Goal: Information Seeking & Learning: Learn about a topic

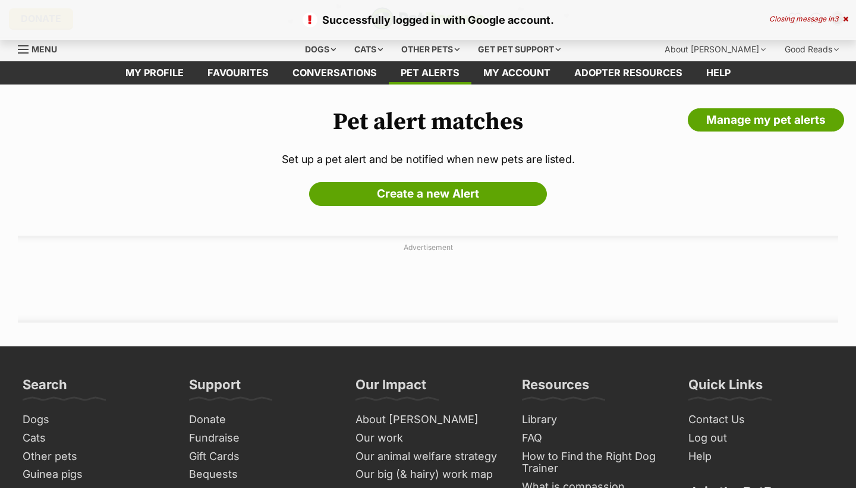
click at [801, 18] on div "Closing message in 3" at bounding box center [809, 19] width 79 height 8
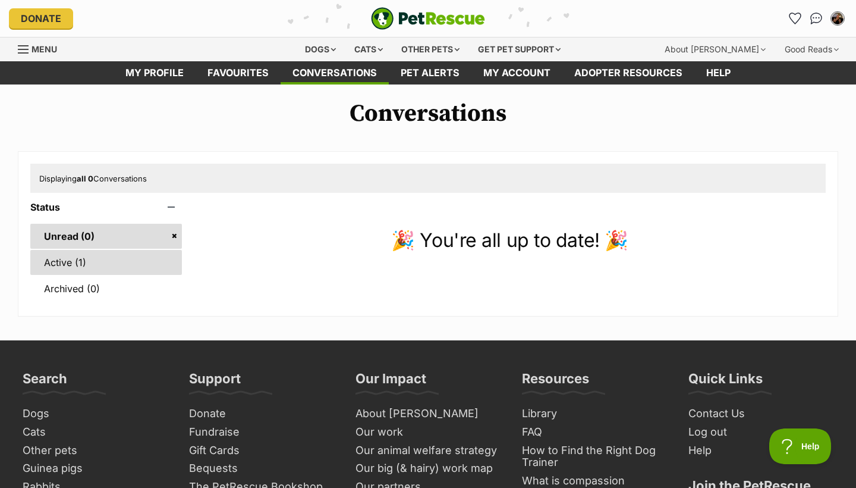
click at [95, 262] on link "Active (1)" at bounding box center [106, 262] width 152 height 25
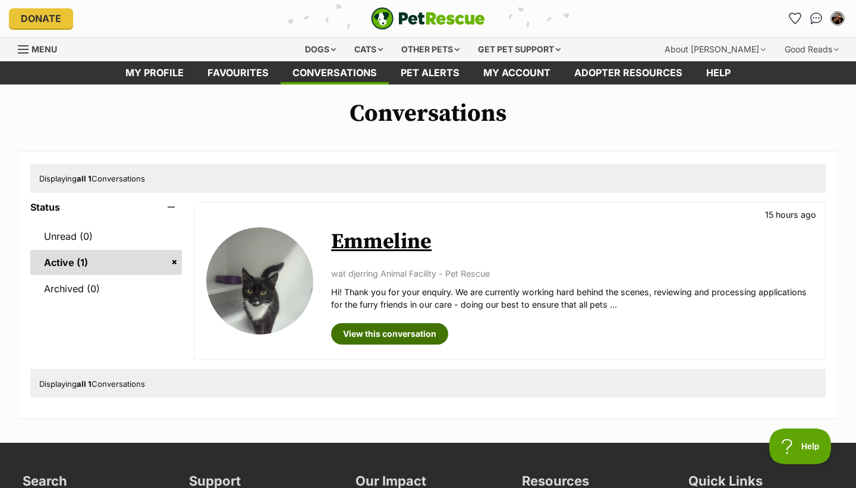
click at [371, 327] on link "View this conversation" at bounding box center [389, 333] width 117 height 21
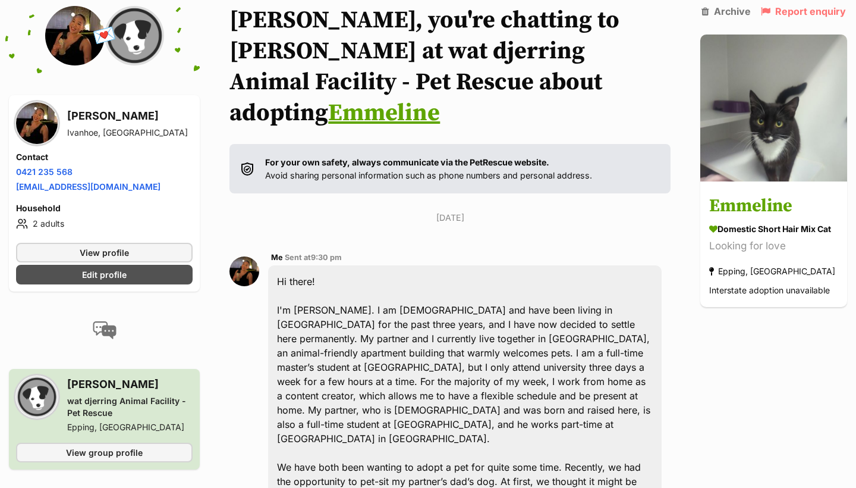
scroll to position [92, 0]
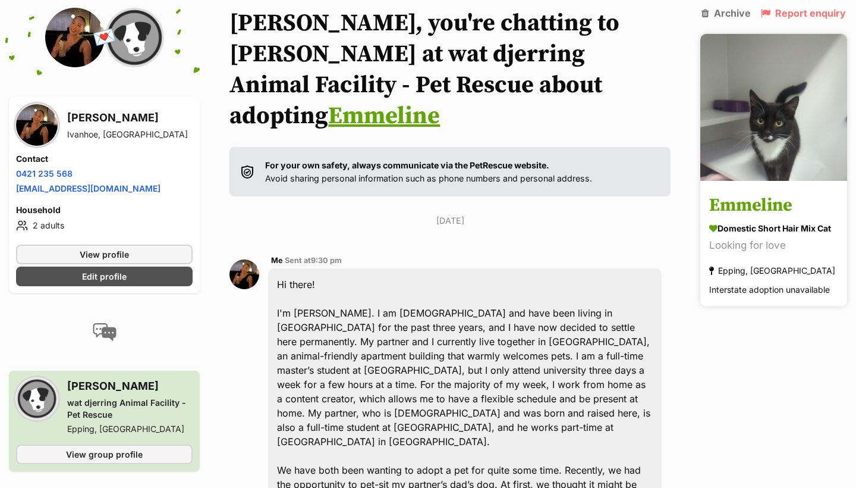
click at [758, 199] on h3 "Emmeline" at bounding box center [774, 205] width 129 height 27
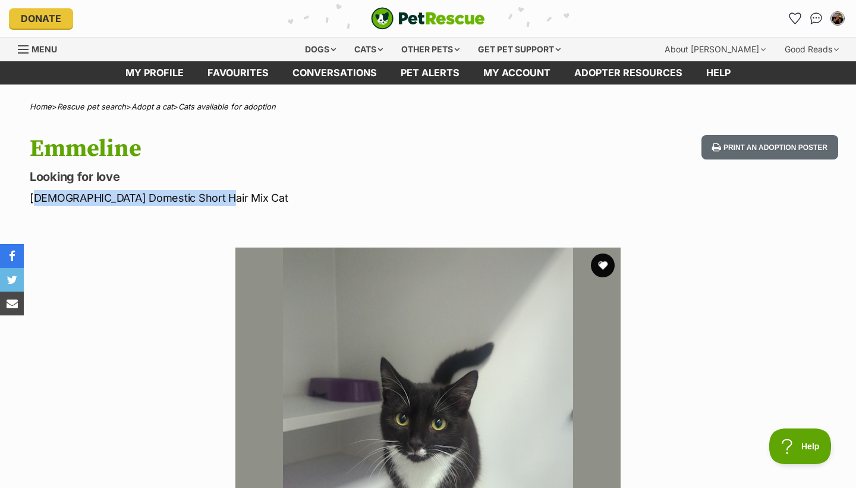
drag, startPoint x: 215, startPoint y: 195, endPoint x: 20, endPoint y: 197, distance: 195.1
click at [20, 197] on div "Emmeline Looking for love Female Domestic Short Hair Mix Cat Print an adoption …" at bounding box center [428, 170] width 856 height 71
copy p "Female Domestic Short Hair Mix Cat"
click at [816, 18] on img "Conversations" at bounding box center [817, 18] width 16 height 15
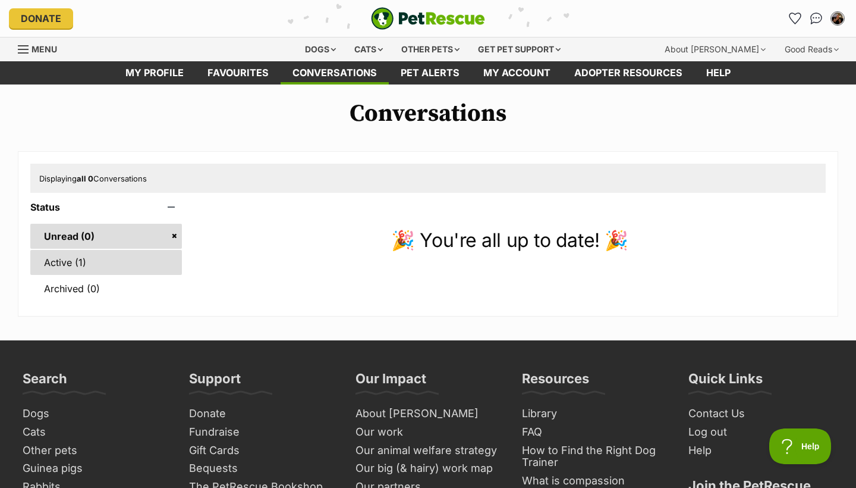
click at [134, 258] on link "Active (1)" at bounding box center [106, 262] width 152 height 25
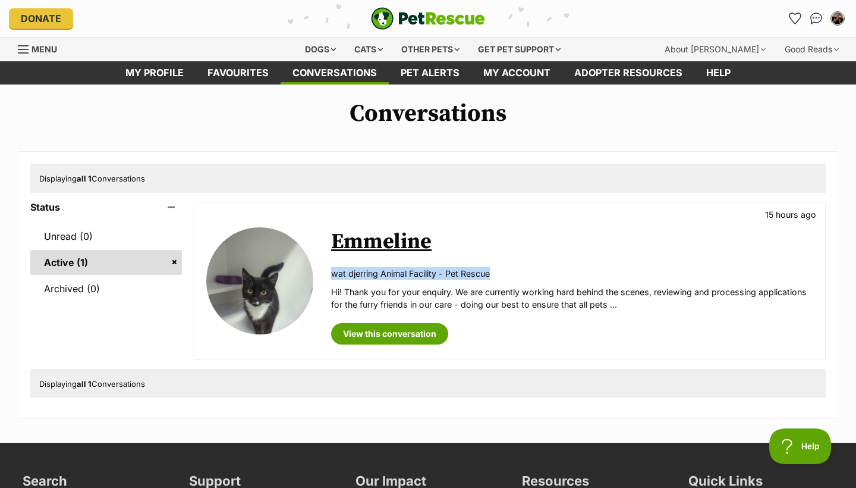
drag, startPoint x: 332, startPoint y: 270, endPoint x: 495, endPoint y: 267, distance: 163.6
click at [495, 267] on p "wat djerring Animal Facility - Pet Rescue" at bounding box center [572, 273] width 482 height 12
copy p "wat djerring Animal Facility - Pet Rescue"
click at [407, 339] on link "View this conversation" at bounding box center [389, 333] width 117 height 21
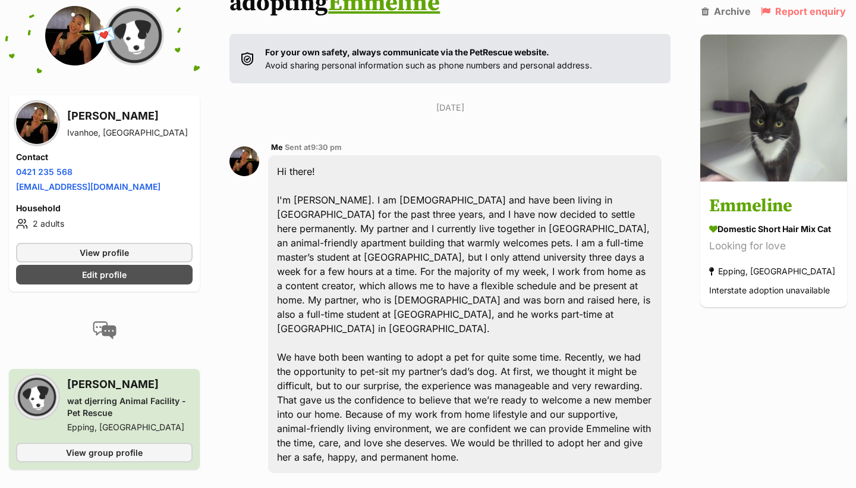
scroll to position [204, 0]
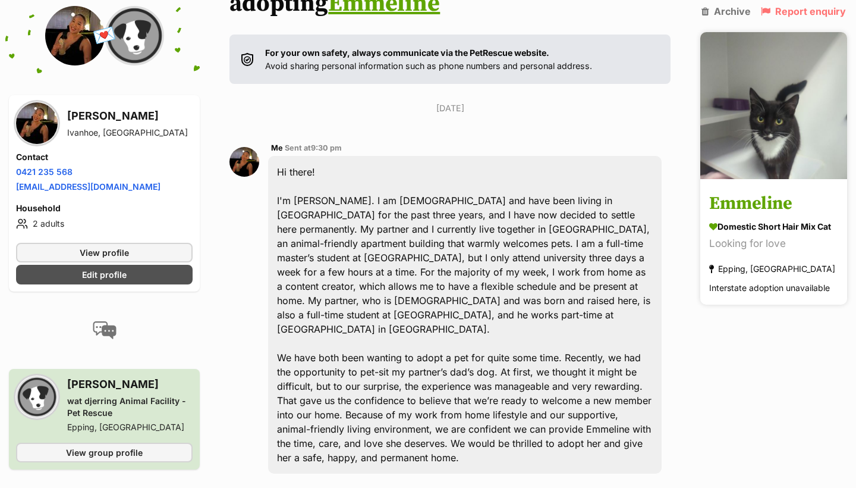
click at [758, 205] on h3 "Emmeline" at bounding box center [774, 203] width 129 height 27
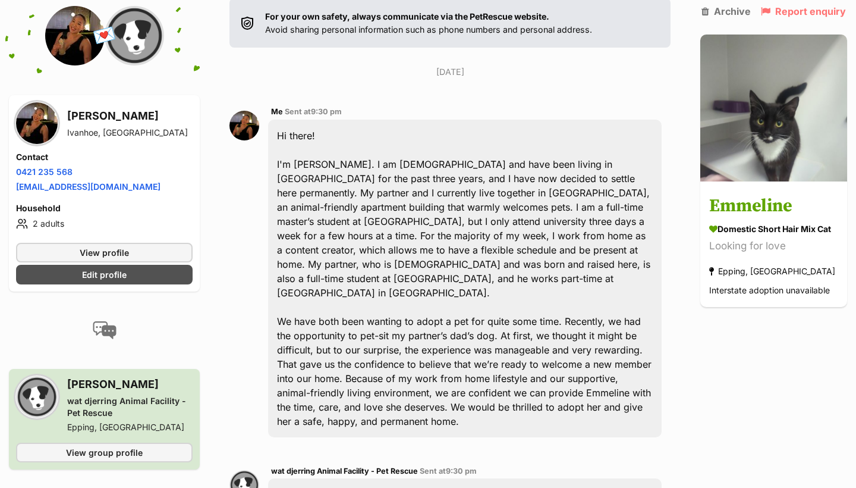
scroll to position [264, 0]
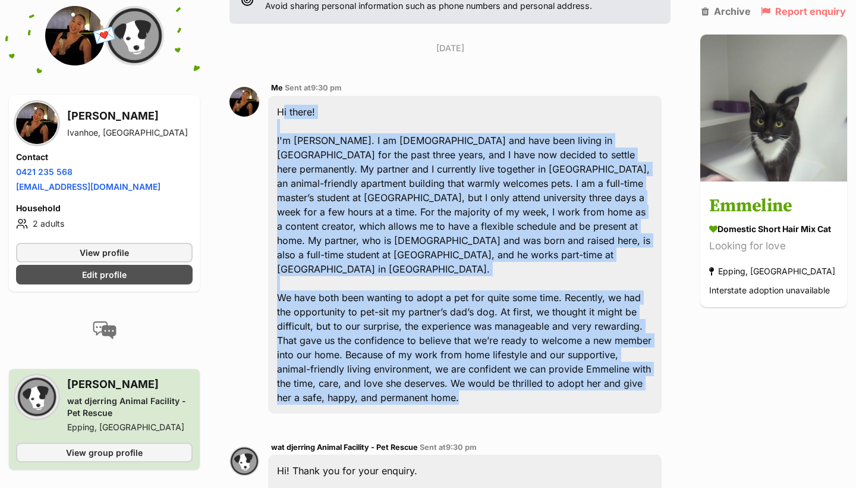
drag, startPoint x: 446, startPoint y: 350, endPoint x: 272, endPoint y: 81, distance: 320.0
click at [272, 96] on div "Hi there! I'm Vanessa. I am 22 years old and have been living in Melbourne for …" at bounding box center [465, 255] width 394 height 318
copy div "Hi there! I'm Vanessa. I am 22 years old and have been living in Melbourne for …"
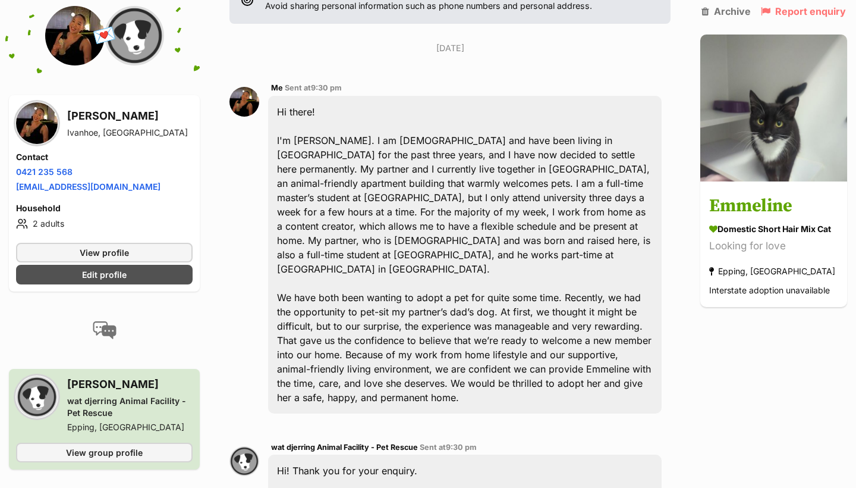
click at [575, 4] on section "Vanessa, you're chatting to Ben at wat djerring Animal Facility - Pet Rescue ab…" at bounding box center [450, 314] width 441 height 958
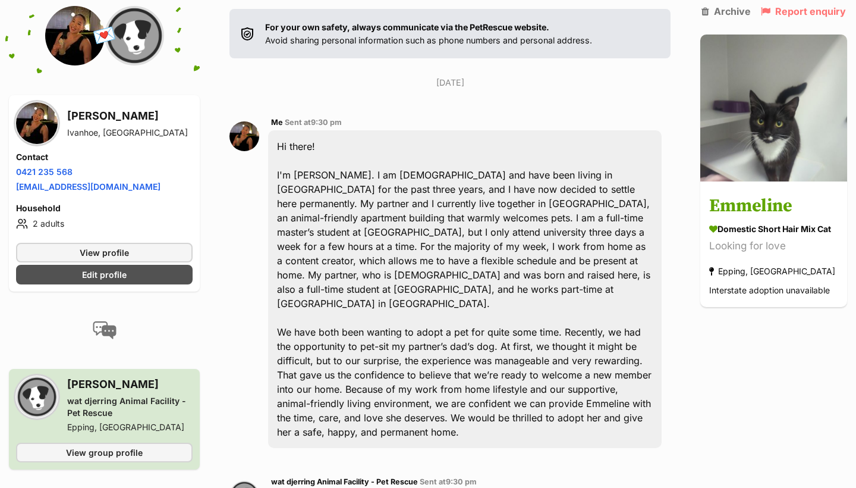
scroll to position [227, 0]
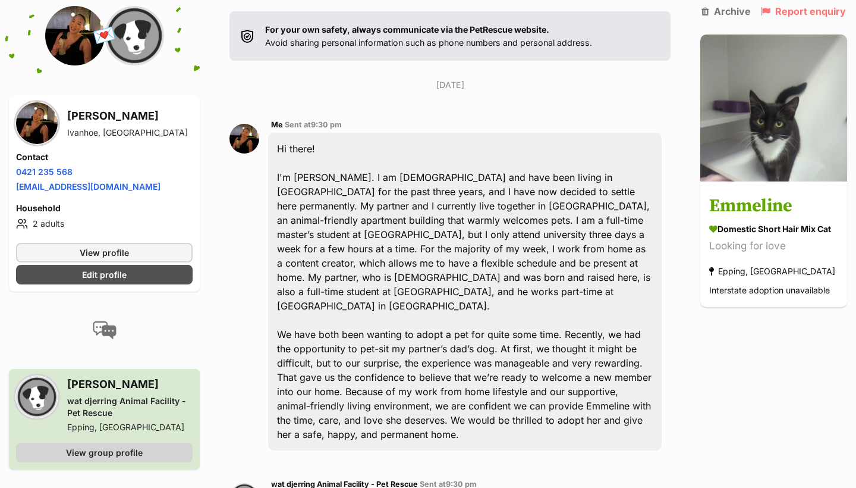
click at [39, 445] on link "View group profile" at bounding box center [104, 452] width 177 height 20
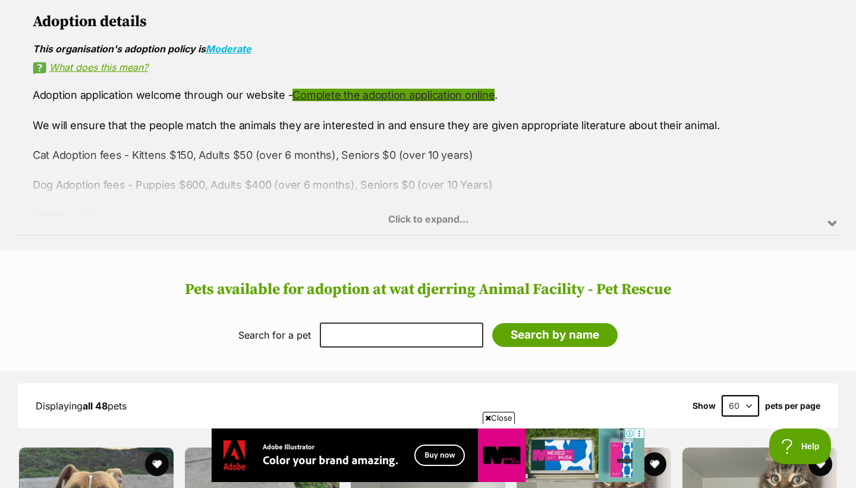
click at [407, 90] on link "Complete the adoption application online" at bounding box center [394, 95] width 202 height 12
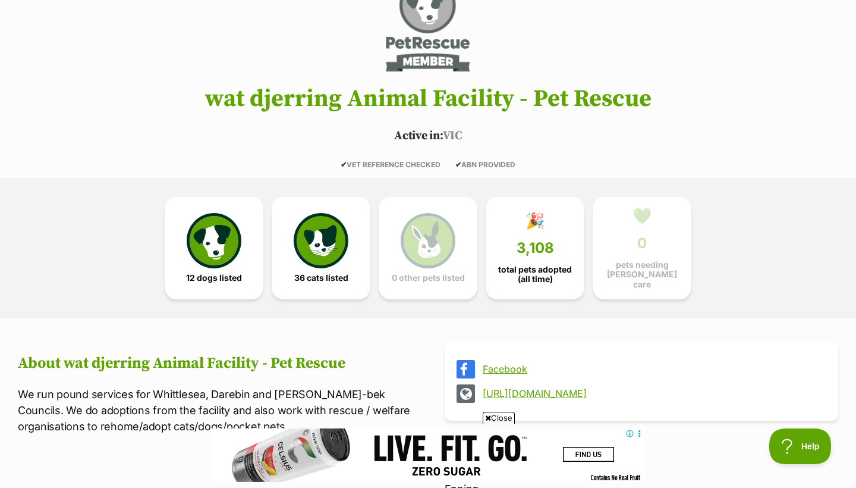
scroll to position [142, 0]
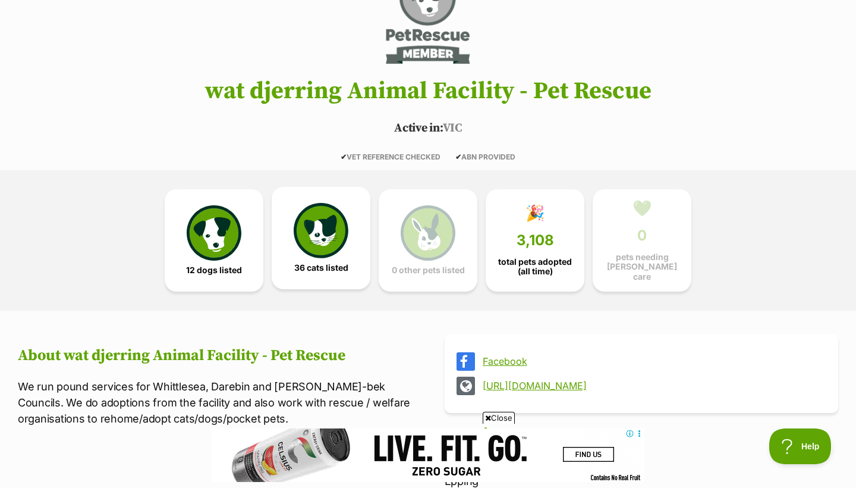
click at [329, 251] on img at bounding box center [321, 230] width 55 height 55
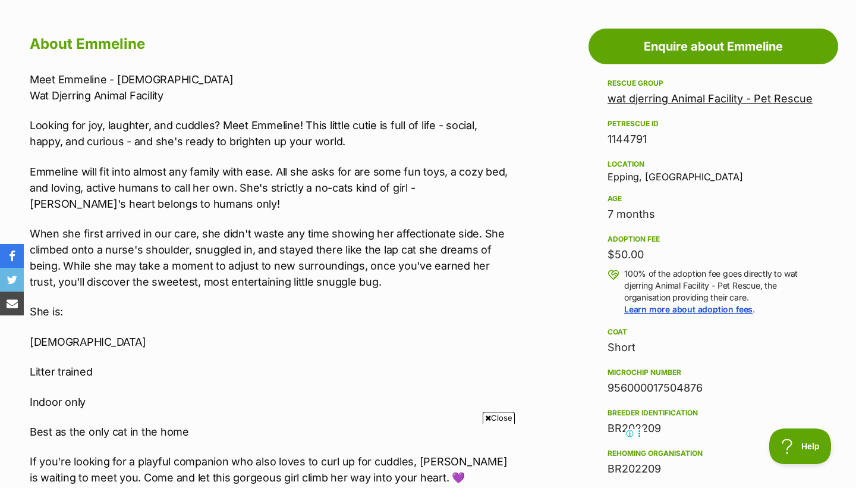
scroll to position [638, 0]
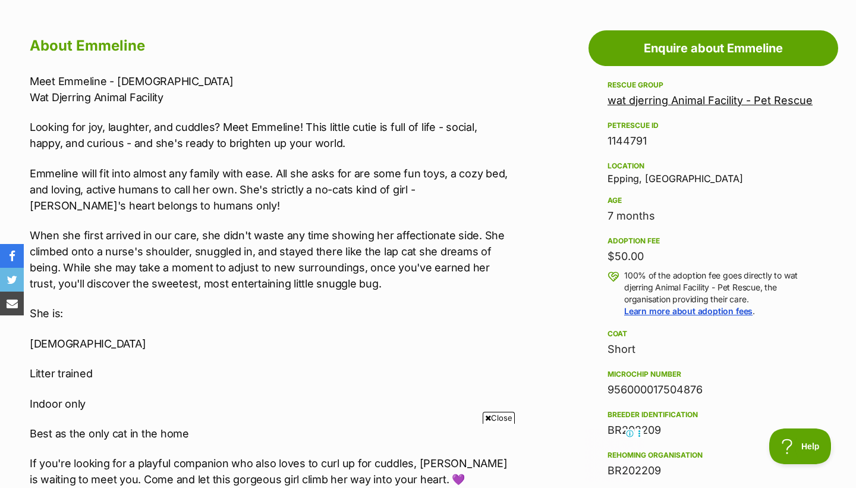
drag, startPoint x: 654, startPoint y: 140, endPoint x: 600, endPoint y: 140, distance: 54.1
click at [600, 140] on aside "Rescue group wat djerring Animal Facility - Pet Rescue PetRescue ID 1144791 Loc…" at bounding box center [714, 399] width 250 height 642
copy div "1144791"
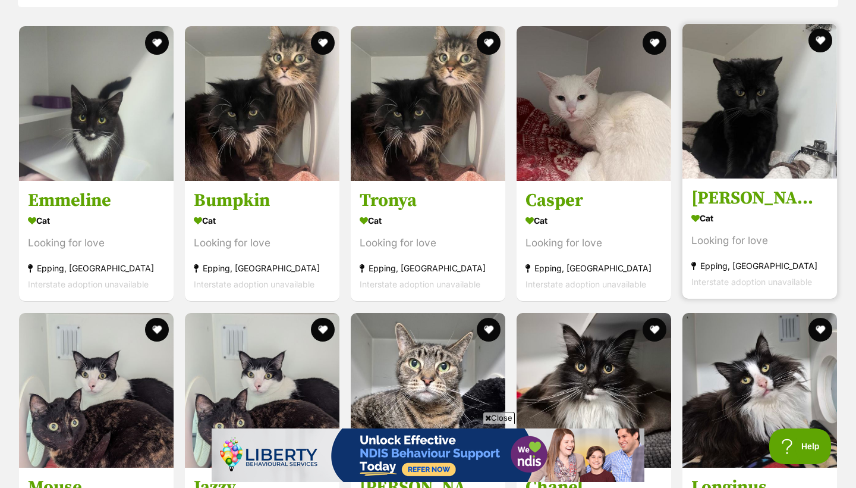
click at [720, 243] on div "Looking for love" at bounding box center [760, 241] width 137 height 16
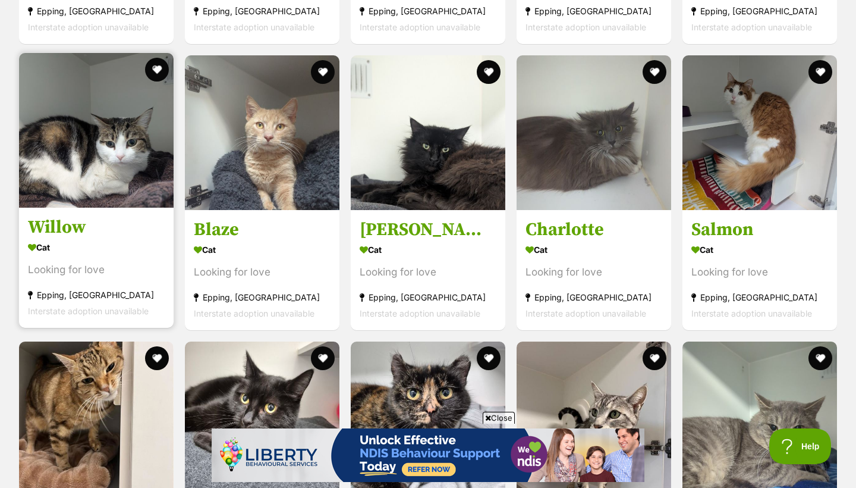
scroll to position [1739, 0]
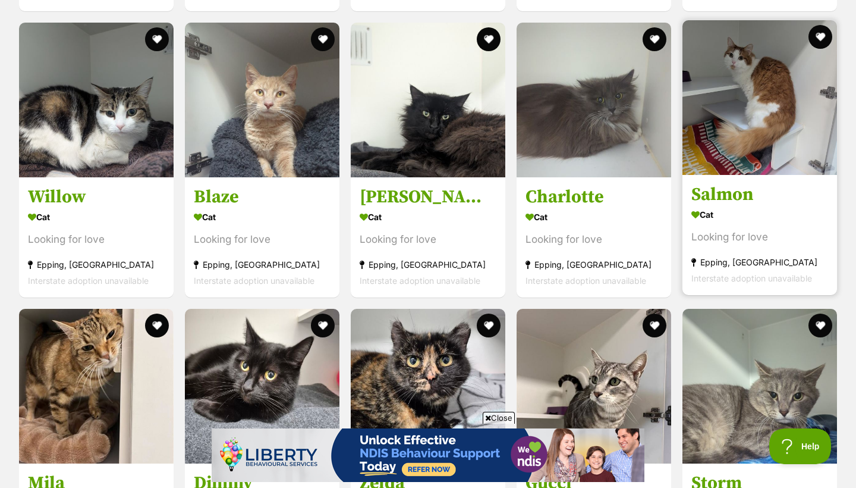
click at [727, 200] on h3 "Salmon" at bounding box center [760, 194] width 137 height 23
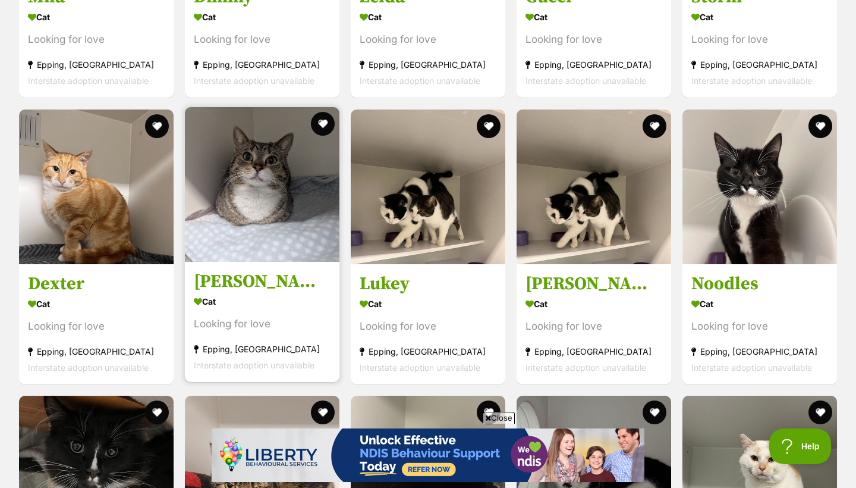
scroll to position [2227, 0]
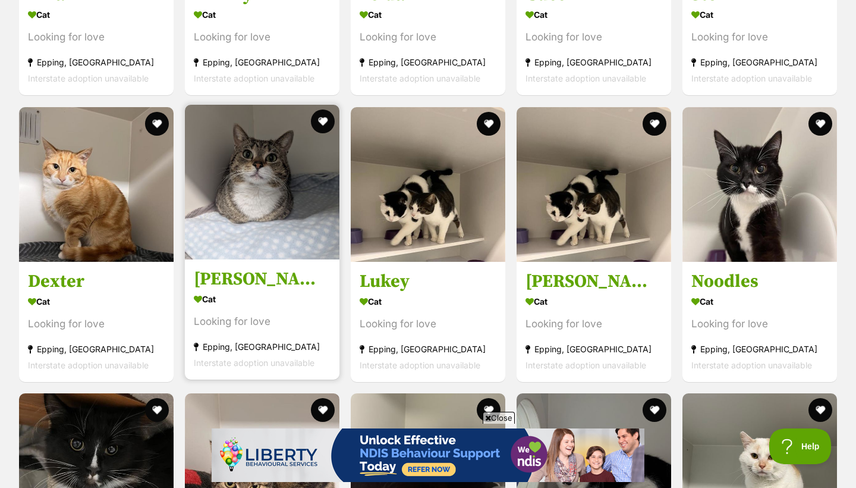
click at [244, 294] on div "Cat" at bounding box center [262, 298] width 137 height 17
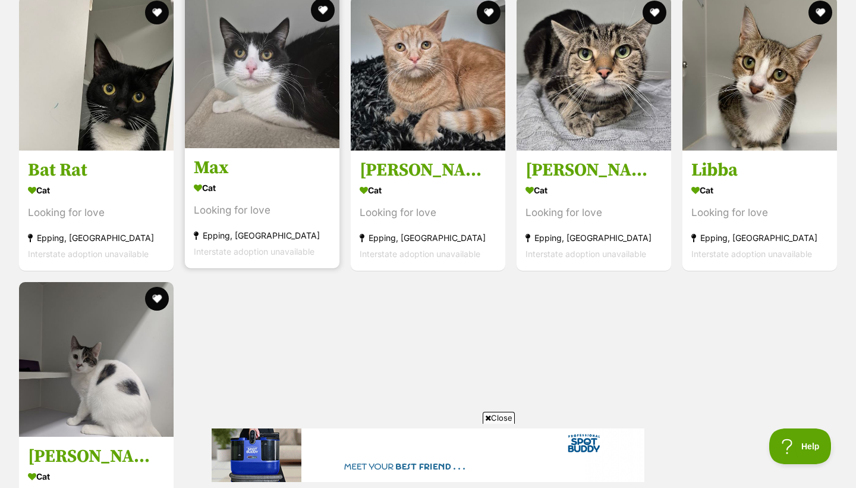
scroll to position [2906, 0]
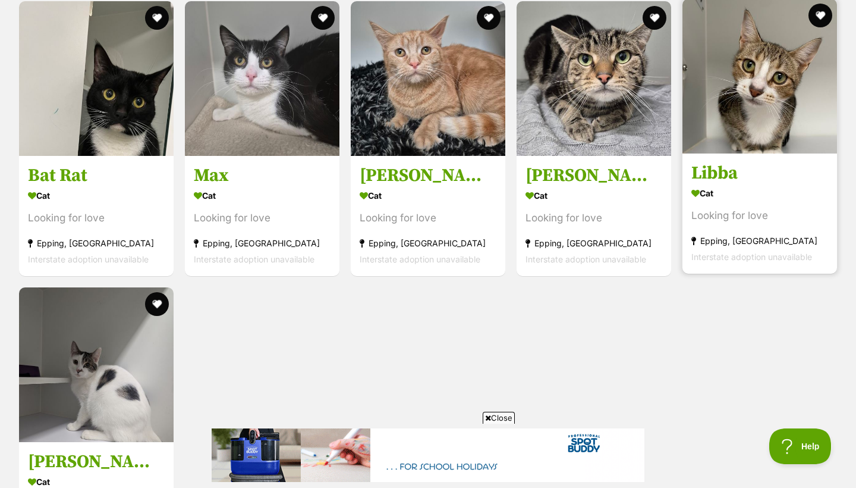
click at [755, 208] on div "Looking for love" at bounding box center [760, 216] width 137 height 16
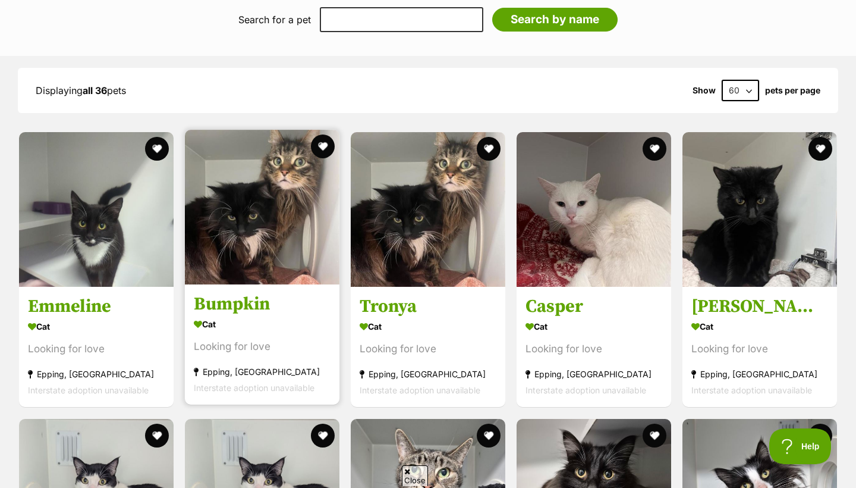
scroll to position [0, 0]
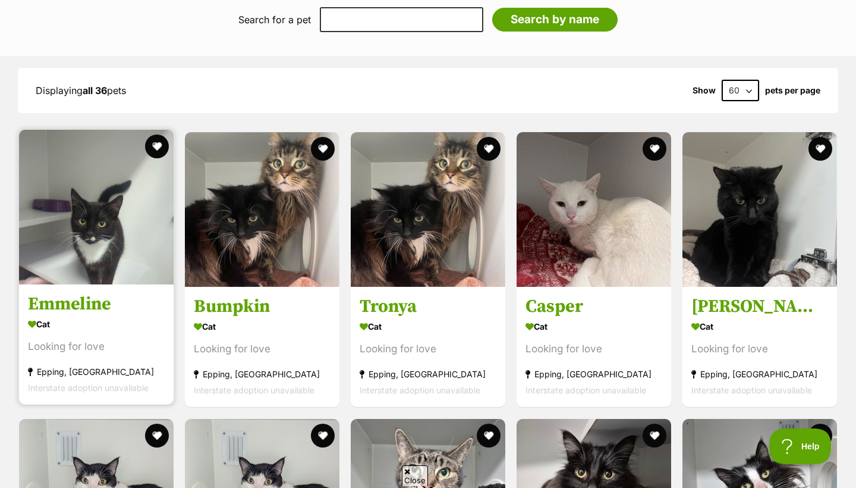
click at [107, 255] on img at bounding box center [96, 207] width 155 height 155
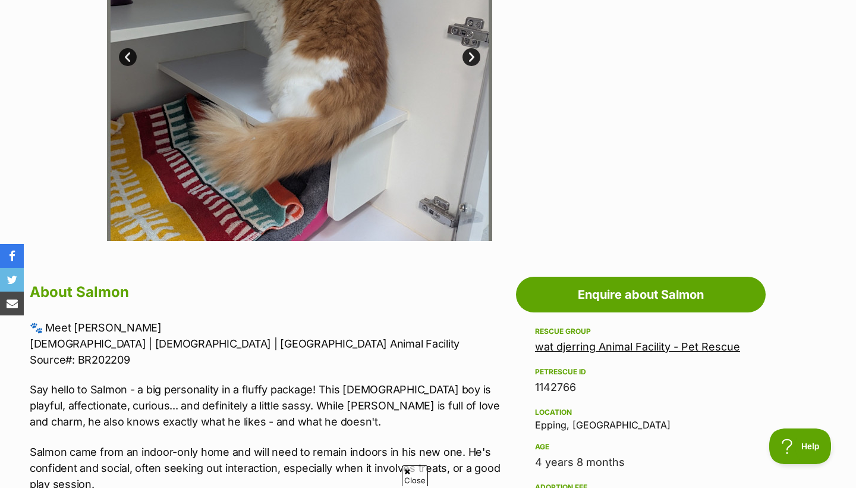
scroll to position [394, 0]
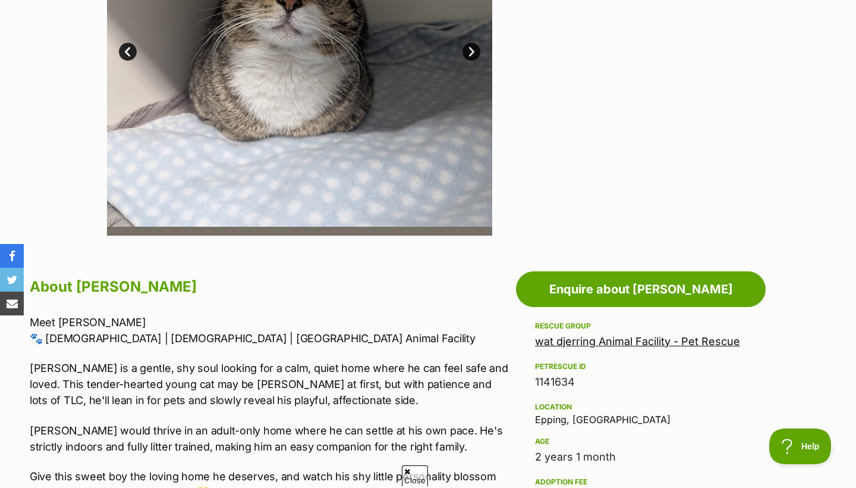
scroll to position [203, 0]
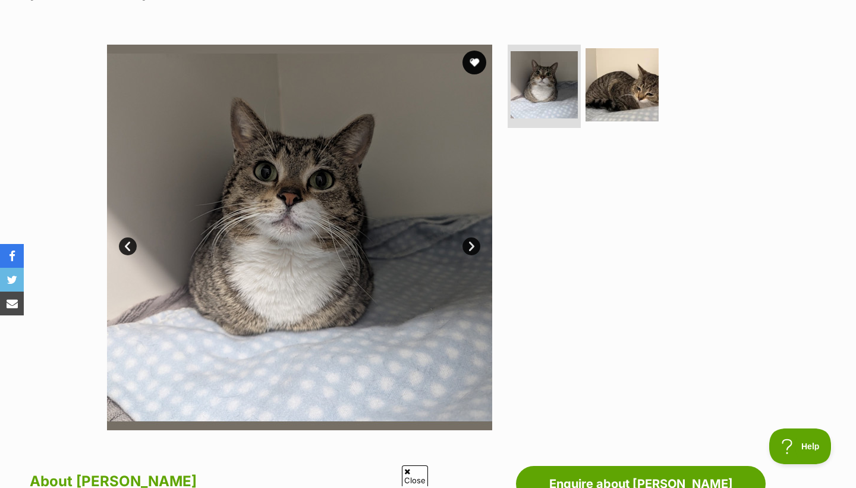
click at [467, 243] on link "Next" at bounding box center [472, 246] width 18 height 18
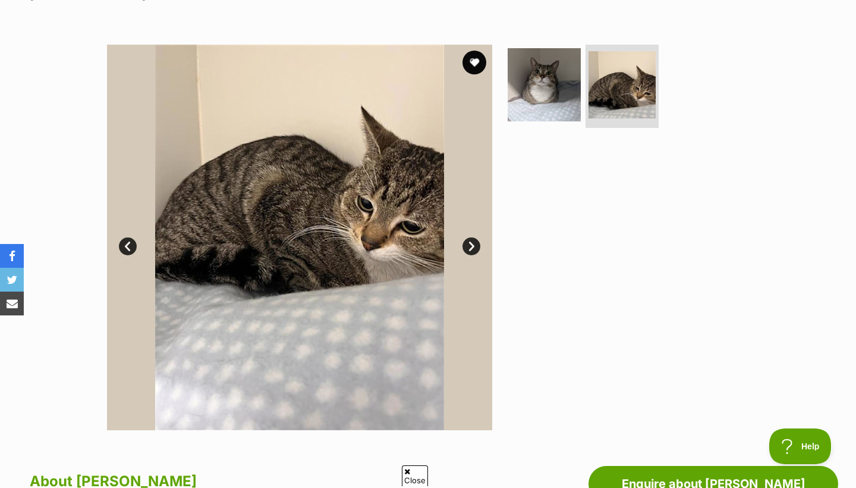
scroll to position [0, 0]
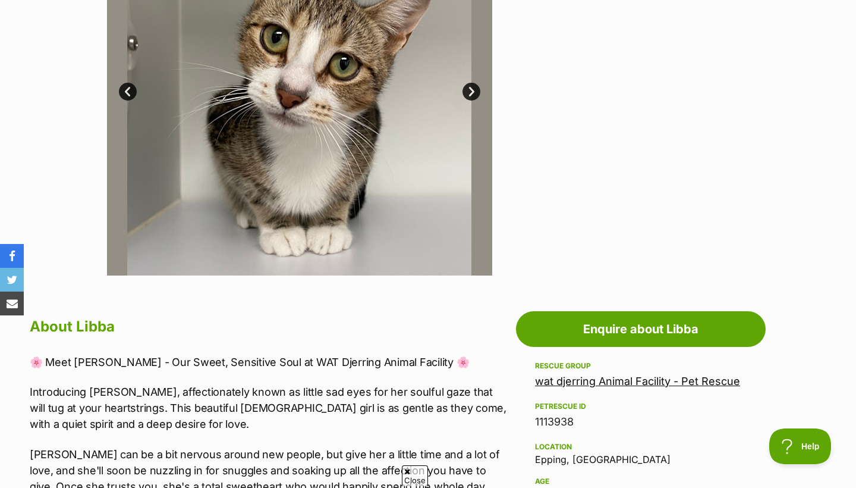
scroll to position [62, 0]
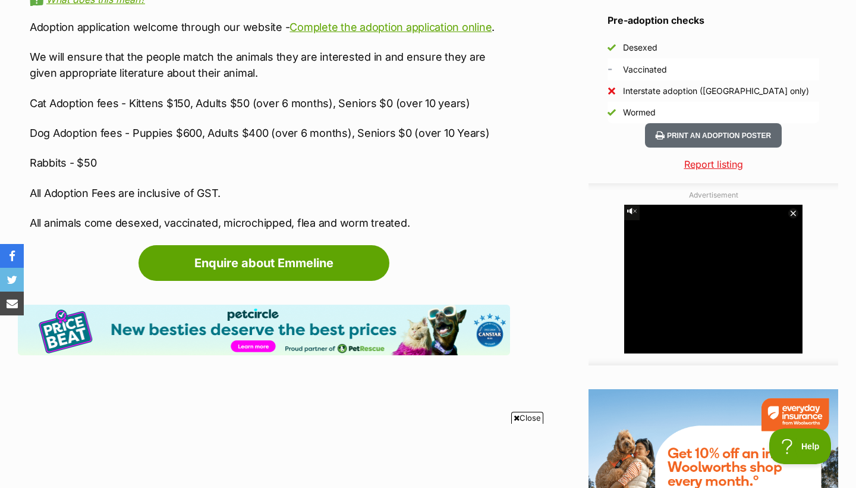
scroll to position [1238, 0]
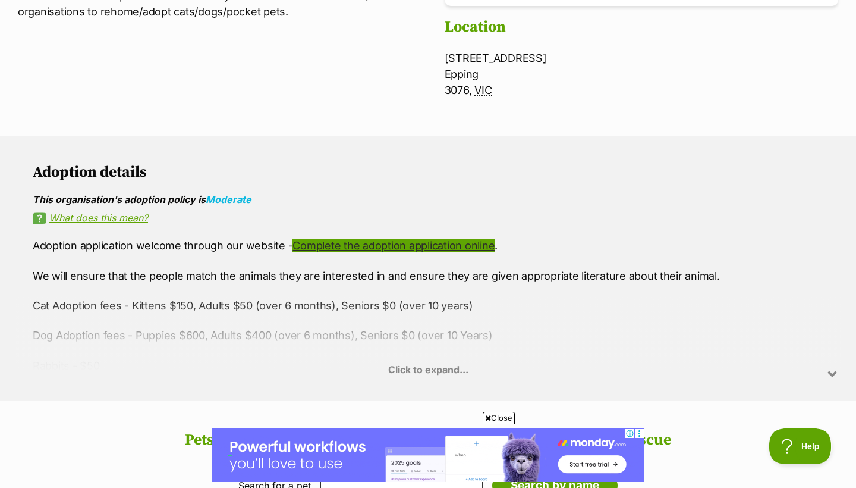
scroll to position [551, 0]
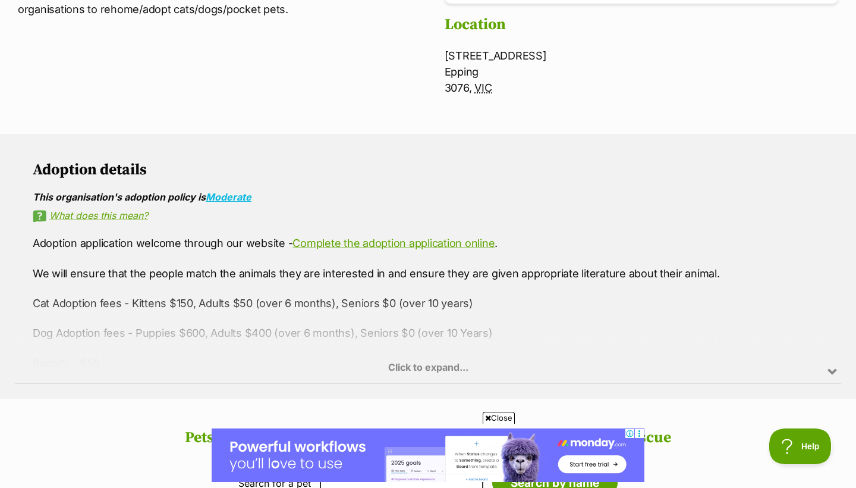
click at [404, 362] on div "Click to expand..." at bounding box center [428, 336] width 827 height 93
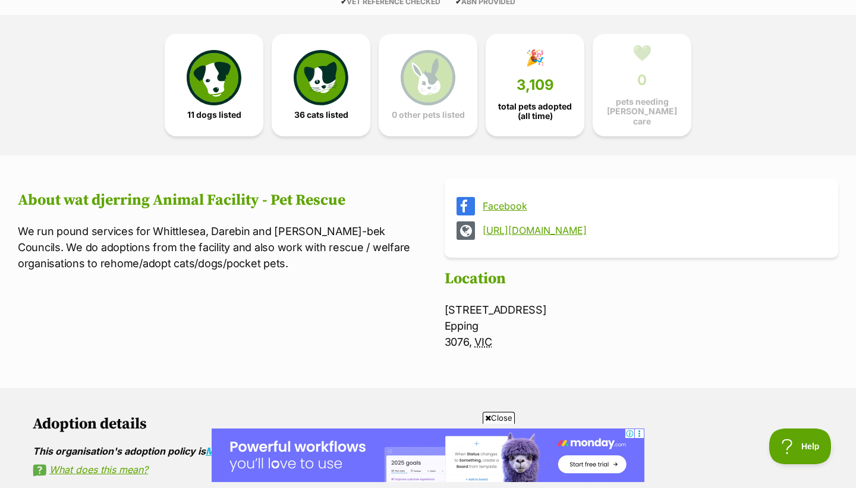
scroll to position [281, 0]
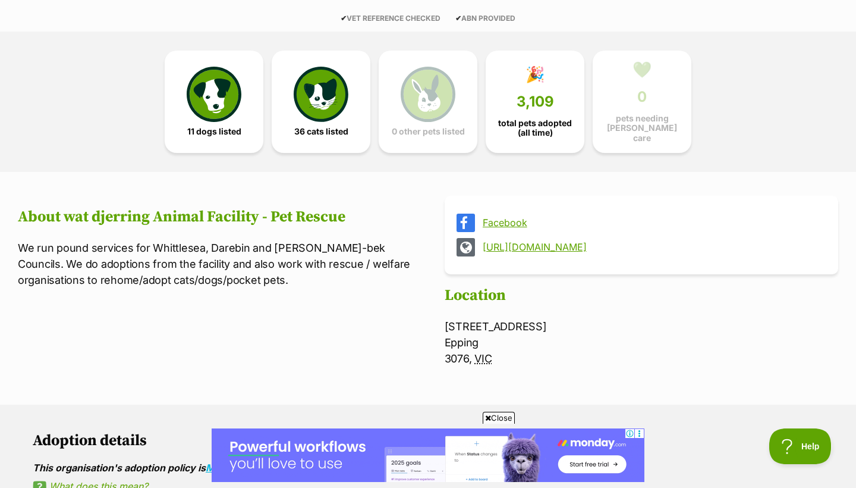
click at [522, 241] on link "[URL][DOMAIN_NAME]" at bounding box center [652, 246] width 339 height 11
